Goal: Find specific page/section: Find specific page/section

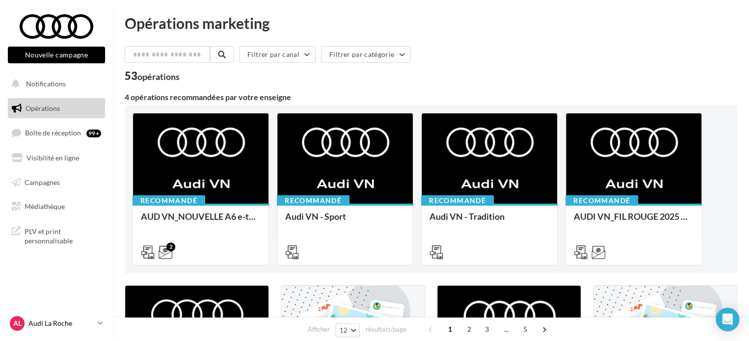
click at [58, 320] on p "Audi La Roche" at bounding box center [60, 324] width 65 height 10
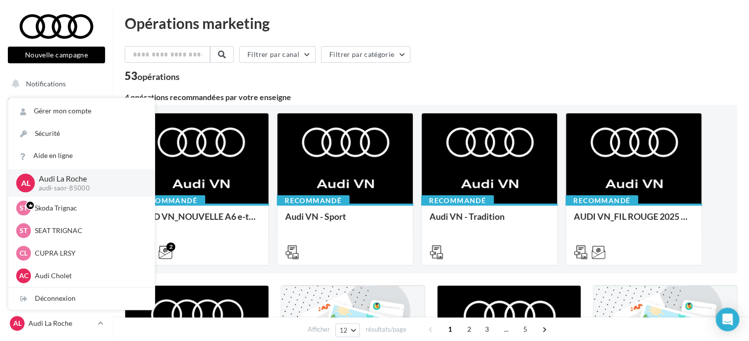
click at [300, 98] on div "4 opérations recommandées par votre enseigne" at bounding box center [431, 97] width 613 height 8
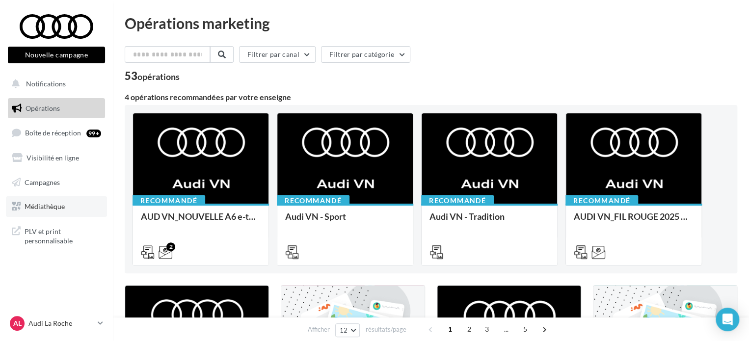
click at [72, 207] on link "Médiathèque" at bounding box center [56, 206] width 101 height 21
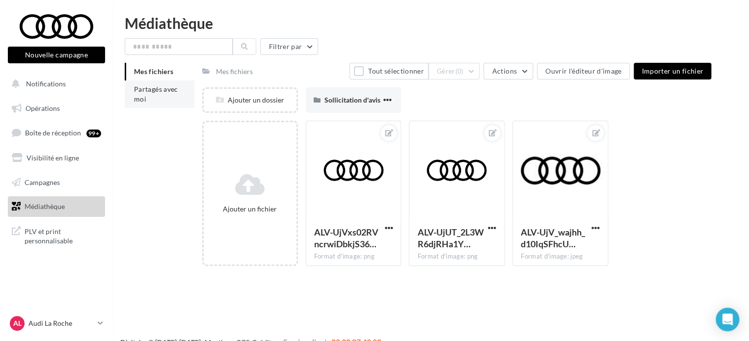
click at [173, 86] on span "Partagés avec moi" at bounding box center [156, 94] width 44 height 18
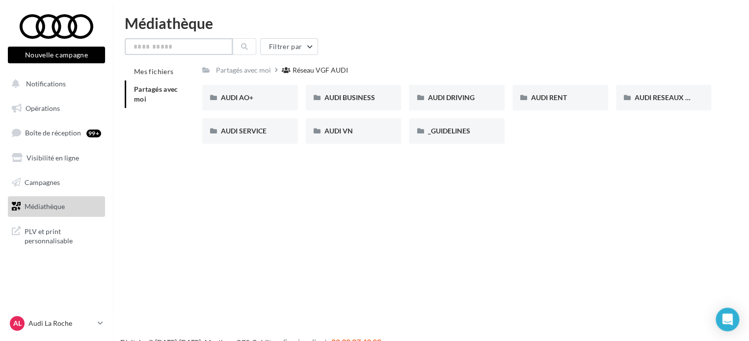
click at [182, 50] on input "text" at bounding box center [179, 46] width 108 height 17
type input "*****"
click at [61, 235] on span "PLV et print personnalisable" at bounding box center [63, 235] width 77 height 21
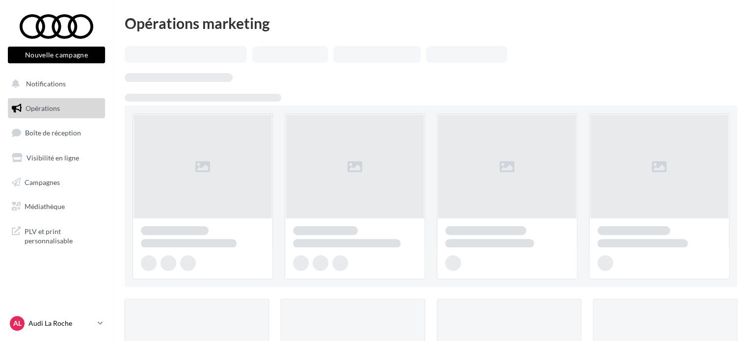
drag, startPoint x: 0, startPoint y: 0, endPoint x: 69, endPoint y: 330, distance: 337.1
click at [69, 332] on link "AL Audi La Roche audi-saor-85000" at bounding box center [56, 323] width 97 height 19
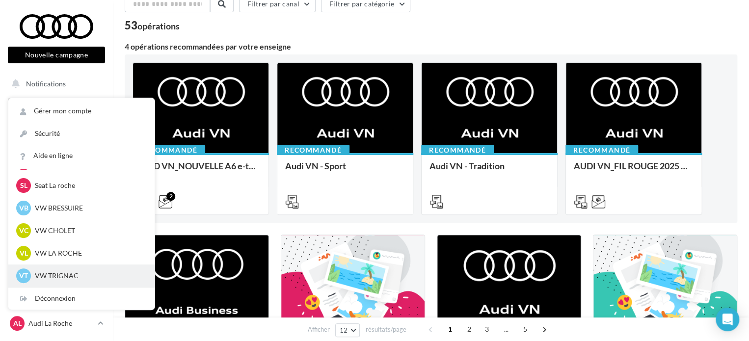
scroll to position [49, 0]
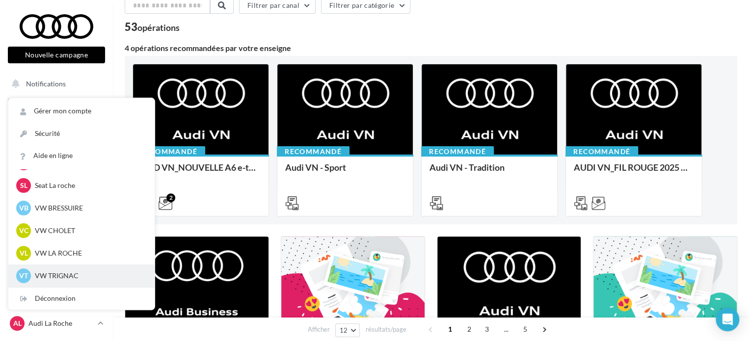
click at [47, 281] on div "VT VW TRIGNAC vw-loco-44570" at bounding box center [81, 276] width 131 height 15
